Goal: Information Seeking & Learning: Check status

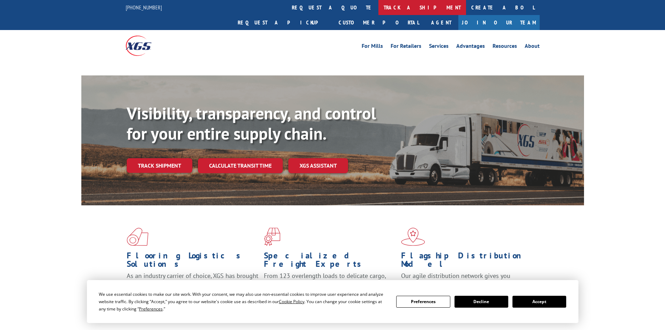
click at [379, 9] on link "track a shipment" at bounding box center [423, 7] width 88 height 15
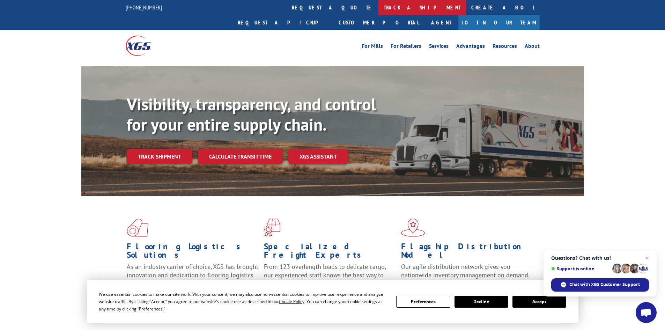
click at [379, 6] on link "track a shipment" at bounding box center [423, 7] width 88 height 15
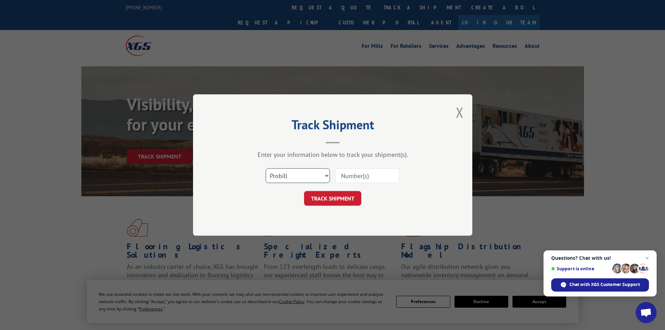
click at [286, 173] on select "Select category... Probill BOL PO" at bounding box center [298, 175] width 64 height 15
select select "bol"
click at [266, 168] on select "Select category... Probill BOL PO" at bounding box center [298, 175] width 64 height 15
click at [353, 175] on input at bounding box center [367, 175] width 64 height 15
paste input "5994577"
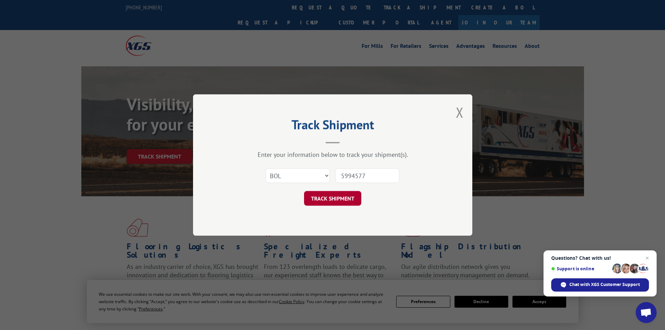
type input "5994577"
click at [327, 204] on button "TRACK SHIPMENT" at bounding box center [332, 198] width 57 height 15
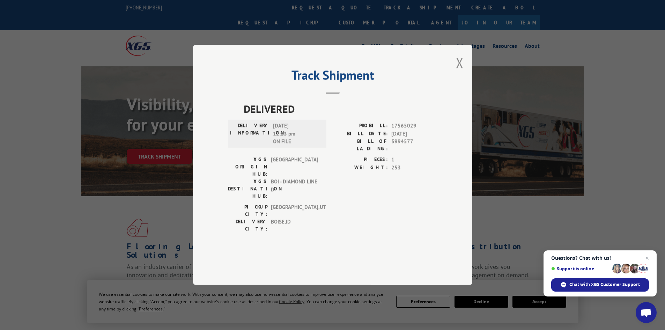
click at [458, 72] on button "Close modal" at bounding box center [460, 62] width 8 height 19
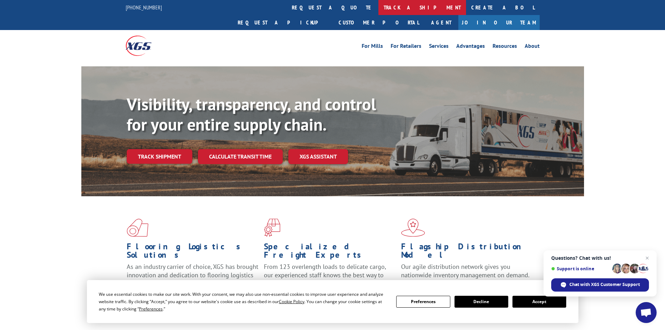
click at [379, 4] on link "track a shipment" at bounding box center [423, 7] width 88 height 15
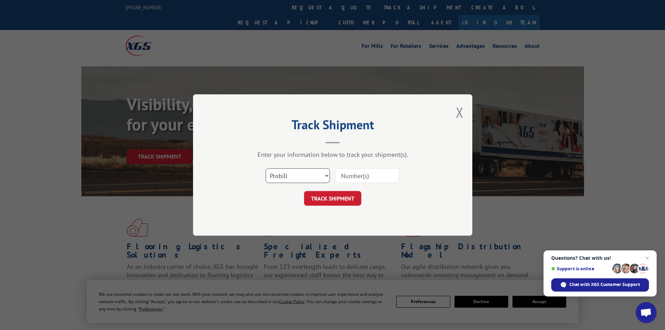
click at [299, 174] on select "Select category... Probill BOL PO" at bounding box center [298, 175] width 64 height 15
select select "bol"
click at [266, 168] on select "Select category... Probill BOL PO" at bounding box center [298, 175] width 64 height 15
click at [355, 176] on input at bounding box center [367, 175] width 64 height 15
paste input "5994319"
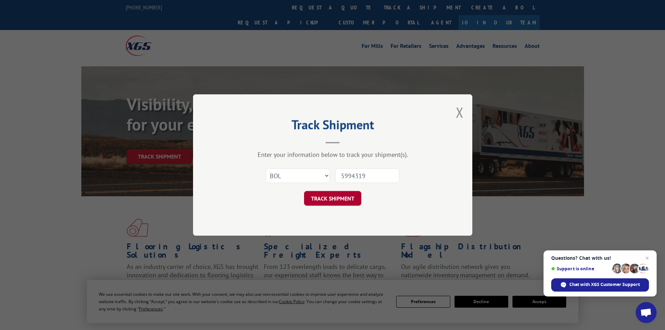
type input "5994319"
click at [326, 200] on button "TRACK SHIPMENT" at bounding box center [332, 198] width 57 height 15
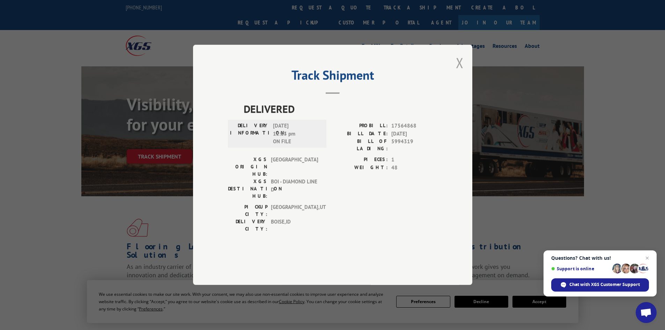
click at [457, 72] on button "Close modal" at bounding box center [460, 62] width 8 height 19
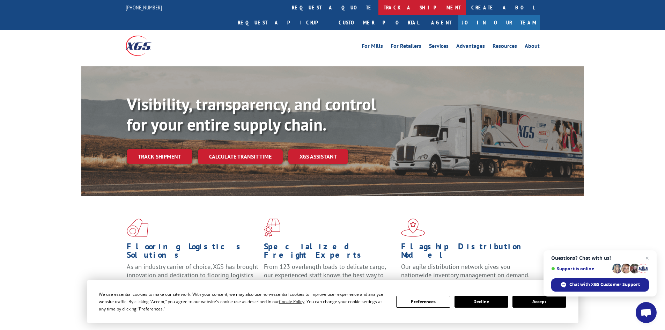
click at [379, 11] on link "track a shipment" at bounding box center [423, 7] width 88 height 15
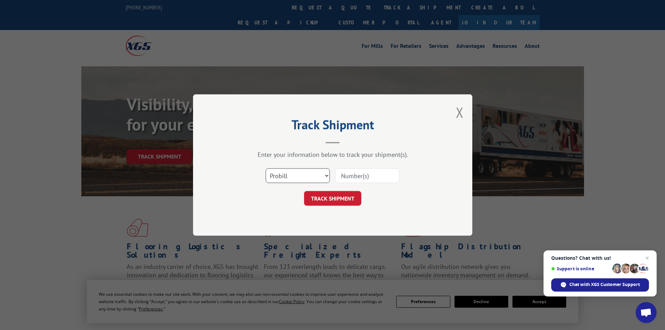
click at [301, 176] on select "Select category... Probill BOL PO" at bounding box center [298, 175] width 64 height 15
select select "bol"
click at [266, 168] on select "Select category... Probill BOL PO" at bounding box center [298, 175] width 64 height 15
click at [351, 176] on input at bounding box center [367, 175] width 64 height 15
paste input "6003536"
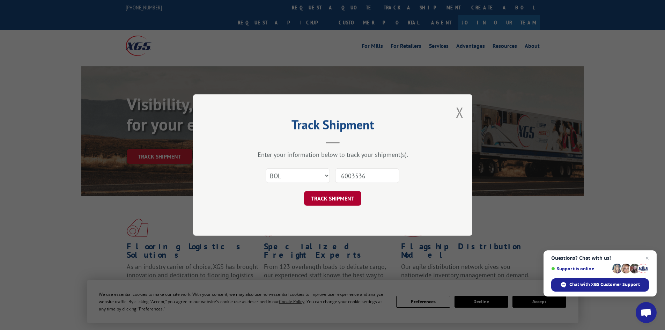
type input "6003536"
click at [333, 198] on button "TRACK SHIPMENT" at bounding box center [332, 198] width 57 height 15
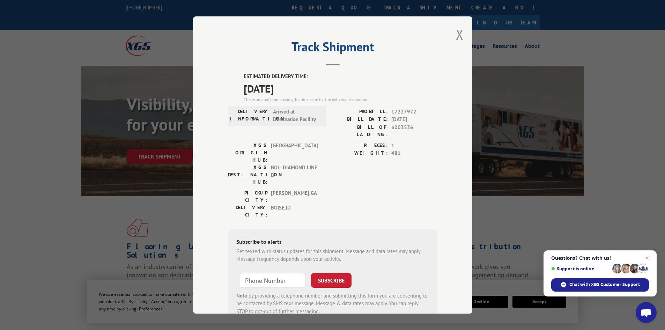
drag, startPoint x: 238, startPoint y: 75, endPoint x: 305, endPoint y: 86, distance: 67.6
click at [305, 86] on div "ESTIMATED DELIVERY TIME: [DATE] The estimated time is using the time zone for t…" at bounding box center [333, 198] width 210 height 251
copy div "ESTIMATED DELIVERY TIME: [DATE]"
